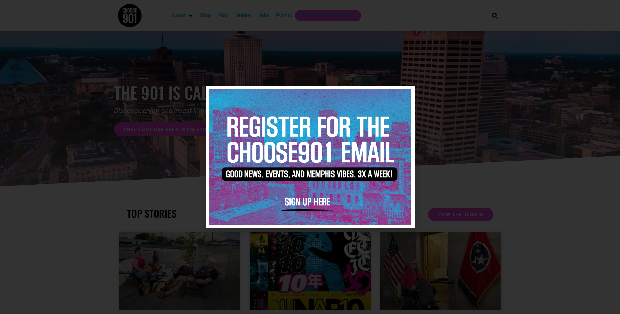
click at [405, 95] on icon "Close" at bounding box center [405, 95] width 5 height 5
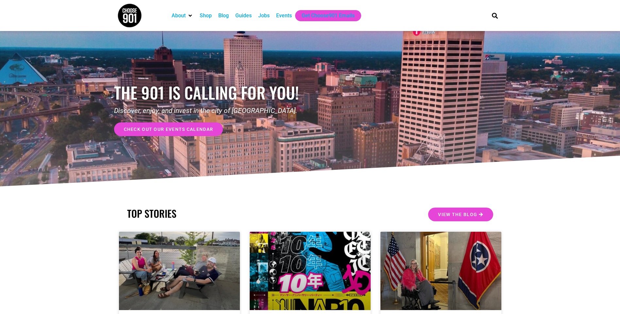
click at [262, 14] on div "Jobs" at bounding box center [263, 16] width 11 height 8
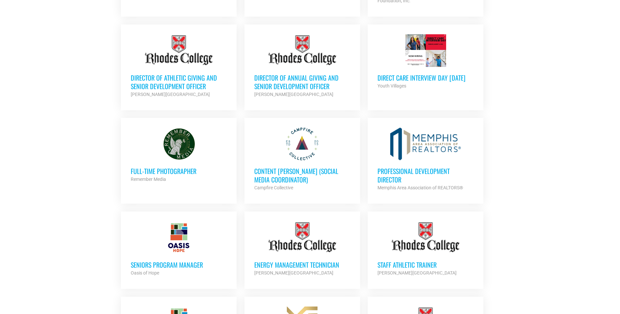
scroll to position [392, 0]
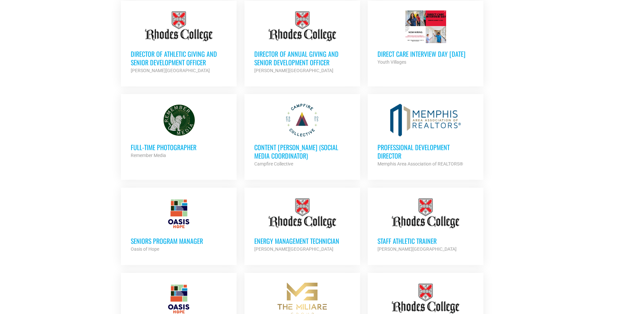
click at [395, 143] on h3 "Professional Development Director" at bounding box center [425, 151] width 96 height 17
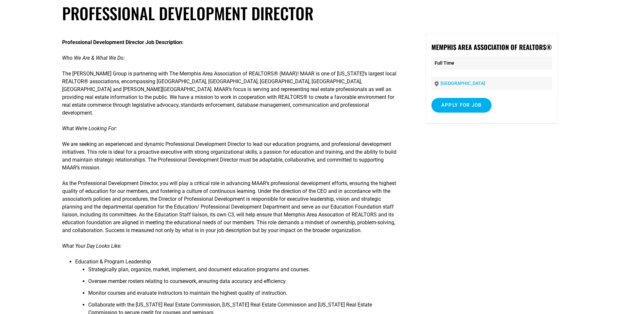
scroll to position [131, 0]
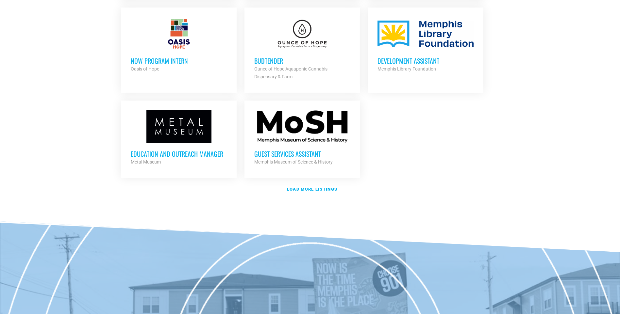
scroll to position [751, 0]
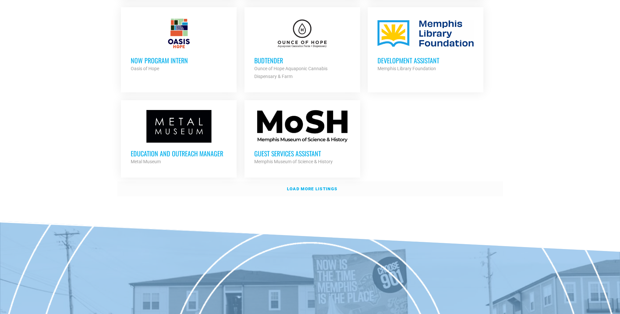
click at [296, 187] on strong "Load more listings" at bounding box center [312, 189] width 50 height 5
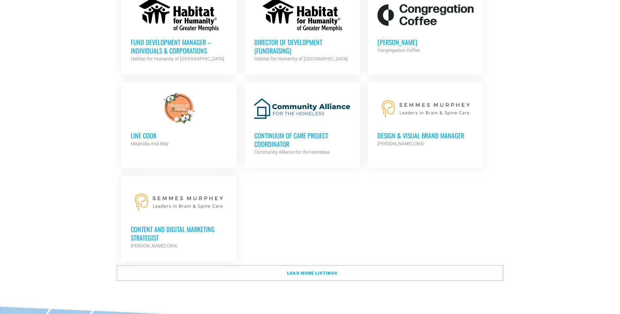
scroll to position [1405, 0]
